Goal: Information Seeking & Learning: Check status

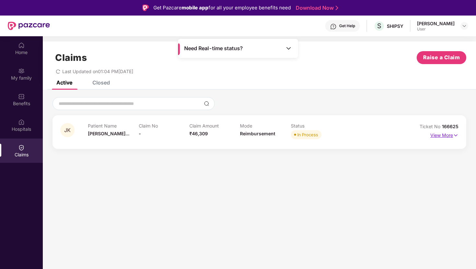
click at [446, 135] on p "View More" at bounding box center [444, 134] width 28 height 9
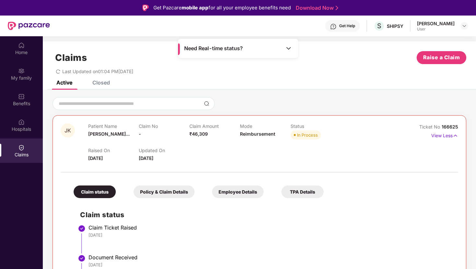
click at [433, 26] on div "[PERSON_NAME]" at bounding box center [436, 23] width 38 height 6
click at [467, 25] on div at bounding box center [464, 26] width 8 height 8
click at [464, 25] on img at bounding box center [463, 25] width 5 height 5
click at [461, 23] on img at bounding box center [463, 25] width 5 height 5
click at [436, 59] on div "[PERSON_NAME]" at bounding box center [429, 59] width 38 height 6
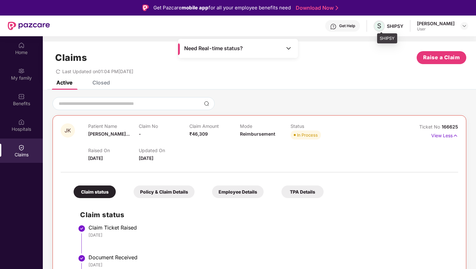
click at [381, 26] on span "S" at bounding box center [379, 26] width 4 height 8
click at [346, 25] on div "Get Help" at bounding box center [347, 25] width 16 height 5
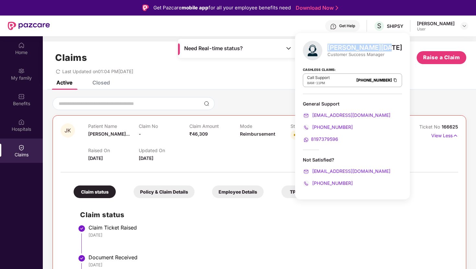
drag, startPoint x: 328, startPoint y: 48, endPoint x: 376, endPoint y: 48, distance: 48.3
click at [376, 48] on div "[PERSON_NAME][DATE]" at bounding box center [364, 48] width 75 height 8
click at [273, 156] on div "Raised On [DATE] Updated On [DATE]" at bounding box center [240, 151] width 304 height 21
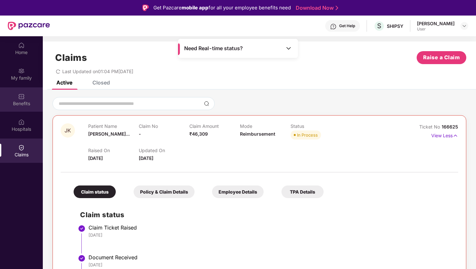
click at [24, 100] on div "Benefits" at bounding box center [21, 103] width 43 height 6
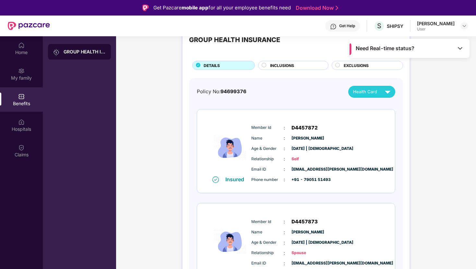
scroll to position [23, 0]
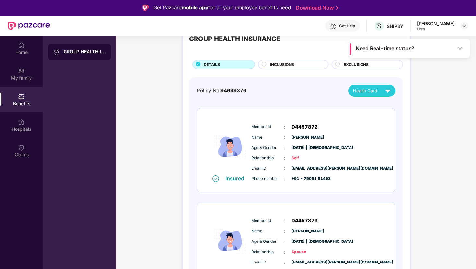
click at [310, 168] on span "[EMAIL_ADDRESS][PERSON_NAME][DOMAIN_NAME]" at bounding box center [307, 169] width 32 height 6
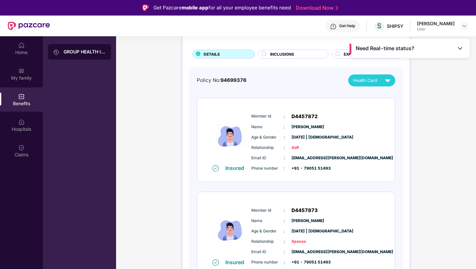
scroll to position [34, 0]
click at [374, 75] on div "Health Card" at bounding box center [373, 80] width 40 height 11
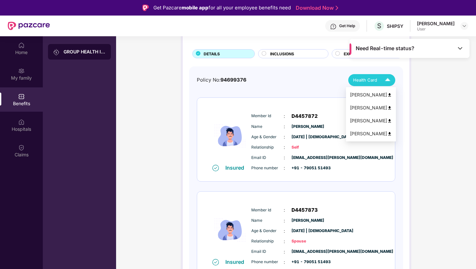
click at [276, 122] on div "Member Id : D4457872 Name : [PERSON_NAME] Age & Gender : [DATE] | [DEMOGRAPHIC_…" at bounding box center [316, 142] width 132 height 66
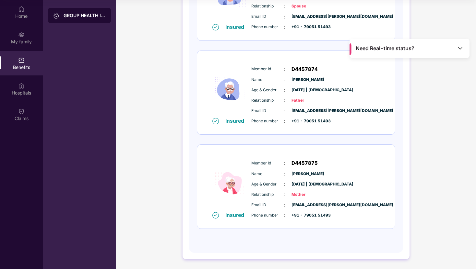
scroll to position [0, 0]
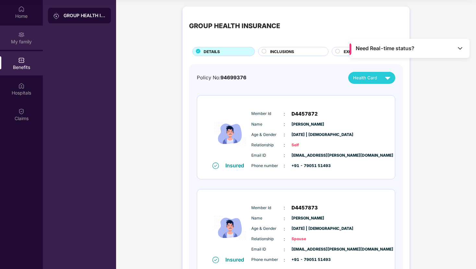
click at [22, 37] on img at bounding box center [21, 34] width 6 height 6
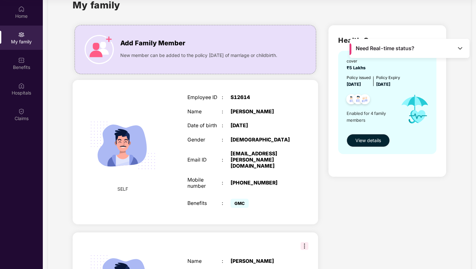
scroll to position [21, 0]
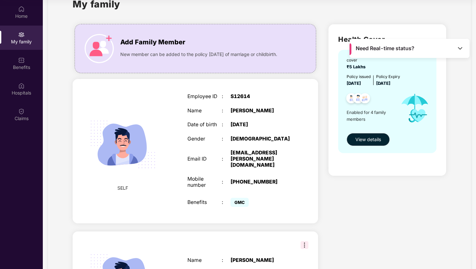
click at [239, 198] on span "GMC" at bounding box center [239, 202] width 18 height 9
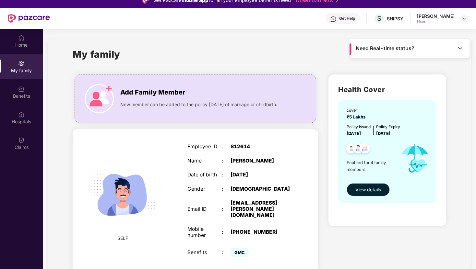
scroll to position [0, 0]
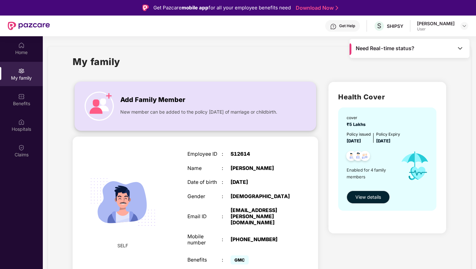
click at [105, 101] on img at bounding box center [99, 106] width 29 height 29
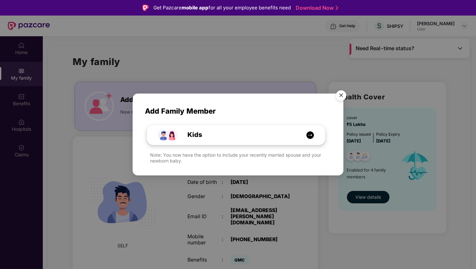
click at [264, 136] on div "Kids" at bounding box center [239, 135] width 133 height 10
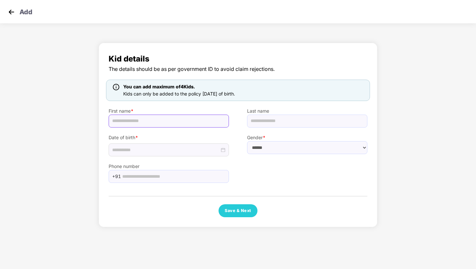
click at [163, 122] on input "text" at bounding box center [169, 121] width 120 height 13
click at [13, 11] on img at bounding box center [11, 12] width 10 height 10
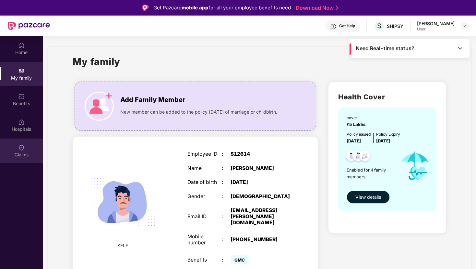
click at [22, 150] on img at bounding box center [21, 148] width 6 height 6
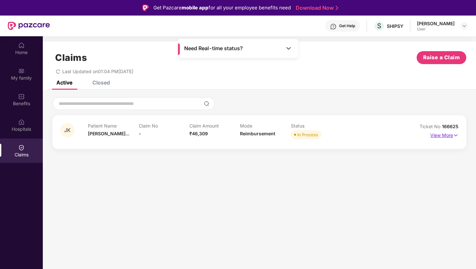
click at [443, 134] on p "View More" at bounding box center [444, 134] width 28 height 9
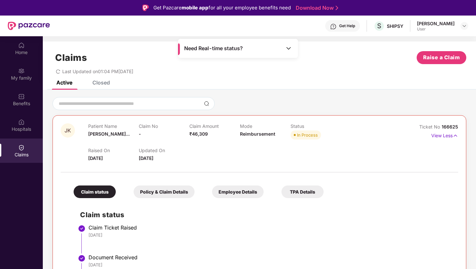
click at [238, 195] on div "Employee Details" at bounding box center [238, 192] width 52 height 13
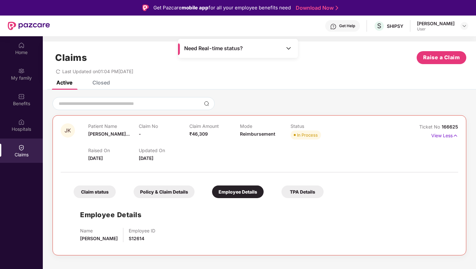
click at [297, 195] on div "TPA Details" at bounding box center [302, 192] width 42 height 13
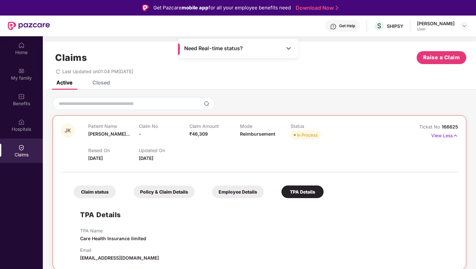
scroll to position [36, 0]
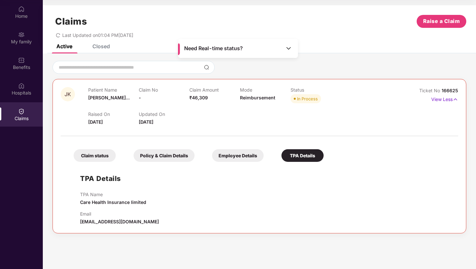
click at [176, 158] on div "Policy & Claim Details" at bounding box center [164, 155] width 61 height 13
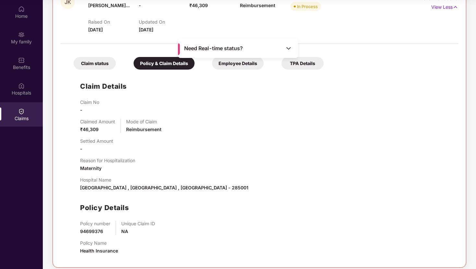
scroll to position [98, 0]
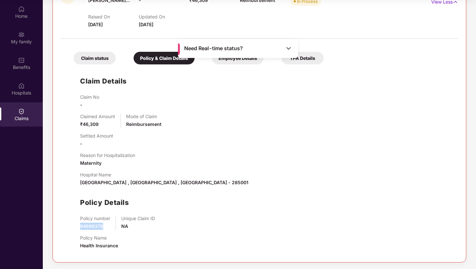
drag, startPoint x: 102, startPoint y: 224, endPoint x: 76, endPoint y: 224, distance: 25.9
click at [76, 224] on div "Claim Details Claim No - Claimed Amount ₹46,309 Mode of Claim Reimbursement Set…" at bounding box center [259, 161] width 384 height 187
copy span "94699376"
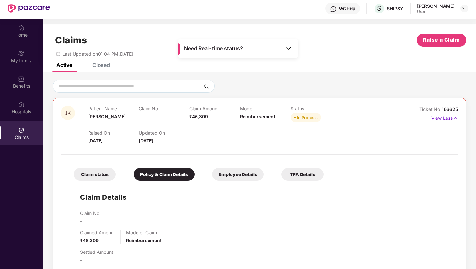
scroll to position [0, 0]
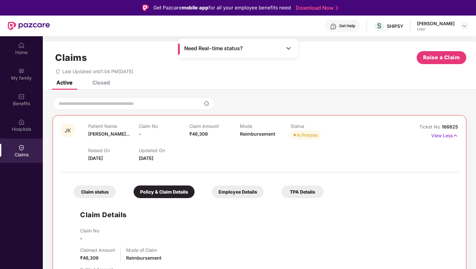
click at [237, 50] on span "Need Real-time status?" at bounding box center [213, 48] width 59 height 7
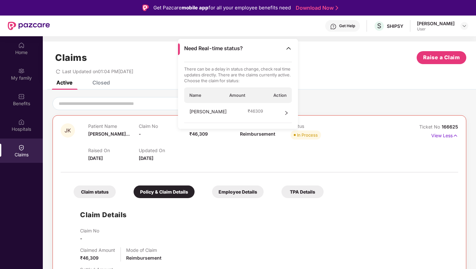
click at [285, 113] on icon "right" at bounding box center [286, 113] width 5 height 5
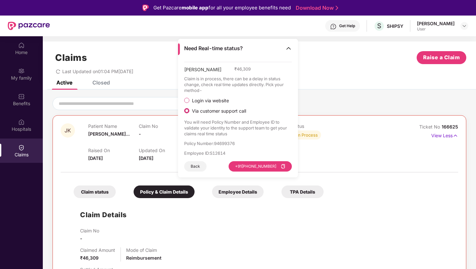
click at [199, 100] on span "Login via website" at bounding box center [210, 101] width 42 height 6
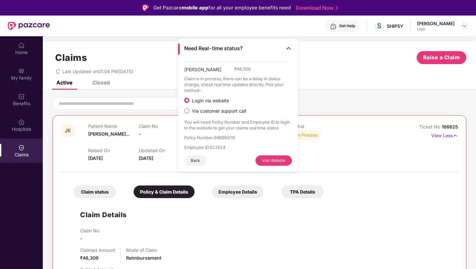
click at [271, 161] on button "Visit Website" at bounding box center [273, 161] width 36 height 10
click at [197, 159] on button "Back" at bounding box center [195, 161] width 22 height 10
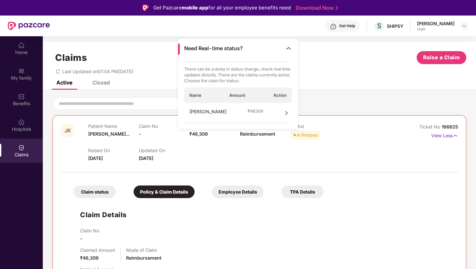
click at [235, 144] on div "Raised On [DATE] Updated On [DATE]" at bounding box center [240, 151] width 304 height 21
click at [100, 83] on div "Closed" at bounding box center [100, 82] width 17 height 6
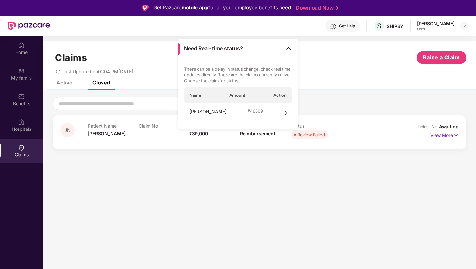
click at [70, 83] on div "Active" at bounding box center [64, 82] width 16 height 6
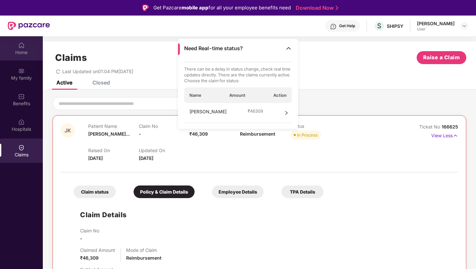
click at [13, 53] on div "Home" at bounding box center [21, 52] width 43 height 6
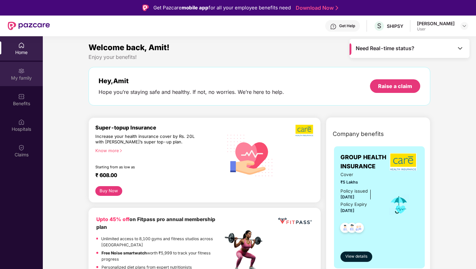
click at [21, 78] on div "My family" at bounding box center [21, 78] width 43 height 6
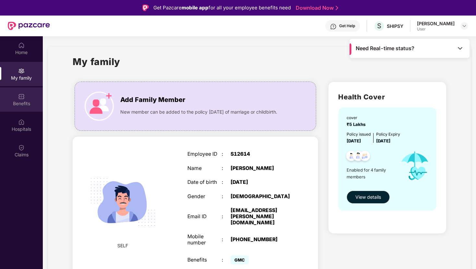
click at [17, 101] on div "Benefits" at bounding box center [21, 103] width 43 height 6
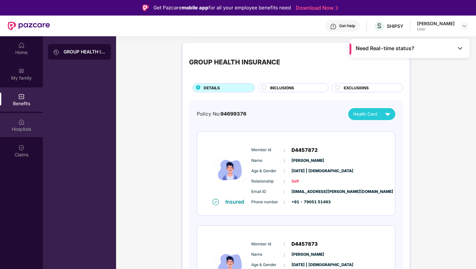
click at [12, 124] on div "Hospitals" at bounding box center [21, 125] width 43 height 24
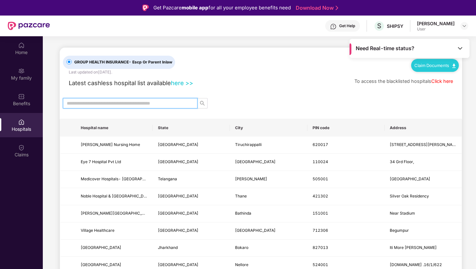
click at [122, 100] on input "text" at bounding box center [128, 103] width 122 height 7
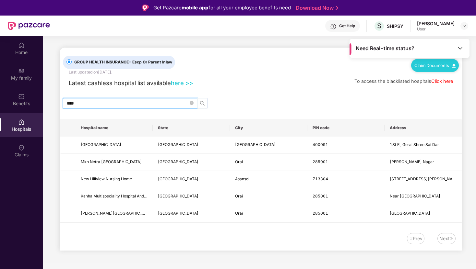
click at [204, 104] on icon "search" at bounding box center [202, 103] width 5 height 5
click at [99, 104] on input "****" at bounding box center [128, 103] width 122 height 7
type input "*"
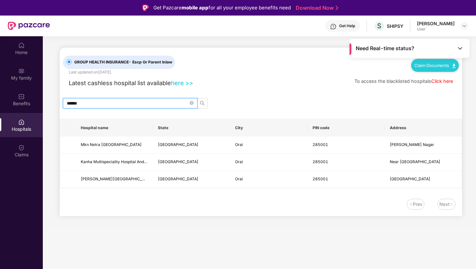
type input "******"
click at [440, 80] on link "Click here" at bounding box center [442, 81] width 22 height 6
click at [421, 64] on link "Claim Documents" at bounding box center [434, 65] width 41 height 5
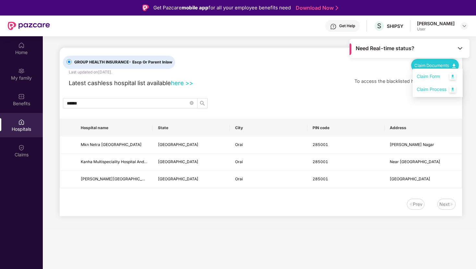
click at [410, 49] on span "Need Real-time status?" at bounding box center [384, 48] width 59 height 7
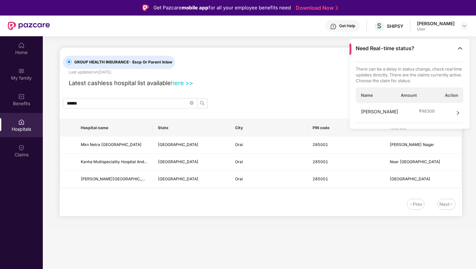
click at [447, 111] on div "[PERSON_NAME] ₹ 46309" at bounding box center [409, 113] width 108 height 20
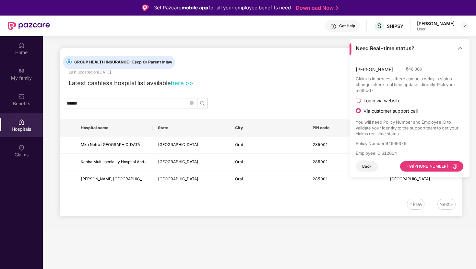
click at [432, 166] on button "[PHONE_NUMBER]" at bounding box center [431, 166] width 63 height 10
